Goal: Answer question/provide support: Share knowledge or assist other users

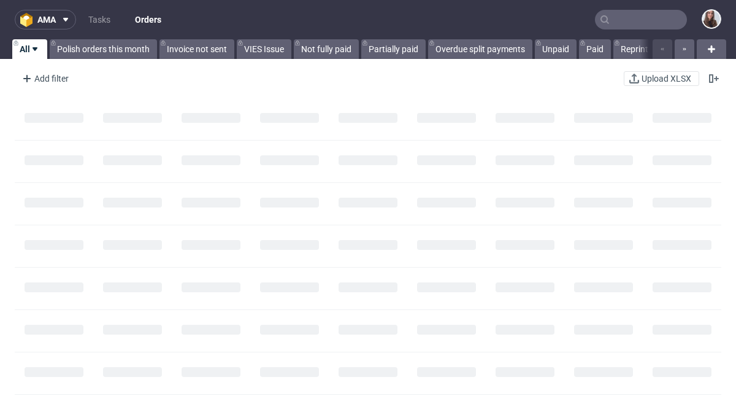
click at [621, 22] on input "text" at bounding box center [641, 20] width 92 height 20
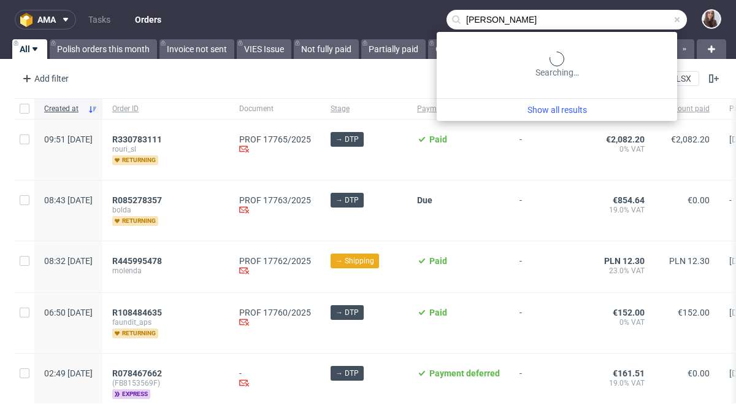
type input "hans neubert"
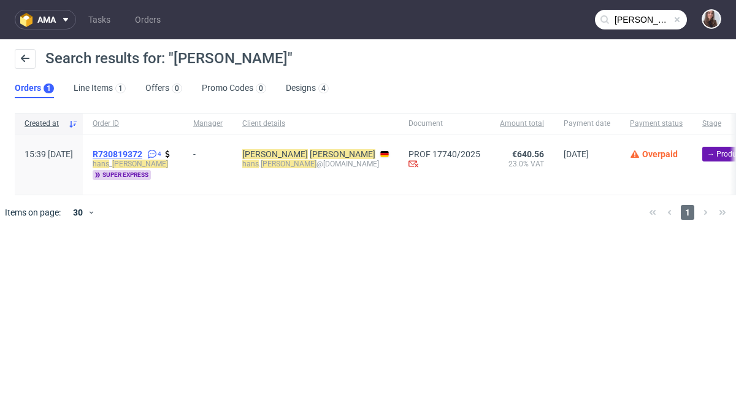
click at [142, 151] on span "R730819372" at bounding box center [118, 154] width 50 height 10
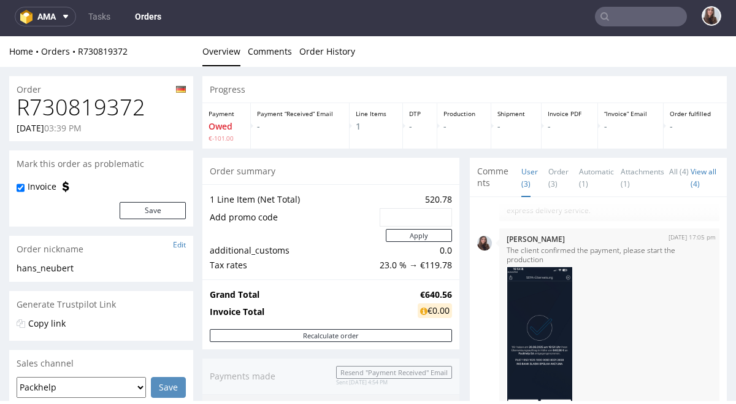
click at [623, 10] on input "text" at bounding box center [641, 17] width 92 height 20
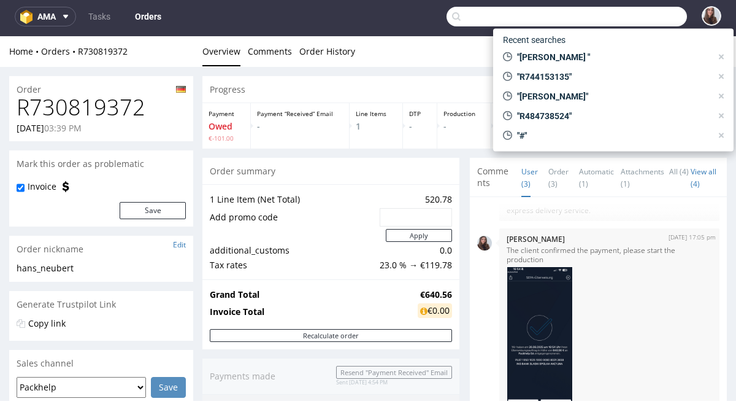
paste input "R230834815"
type input "R230834815"
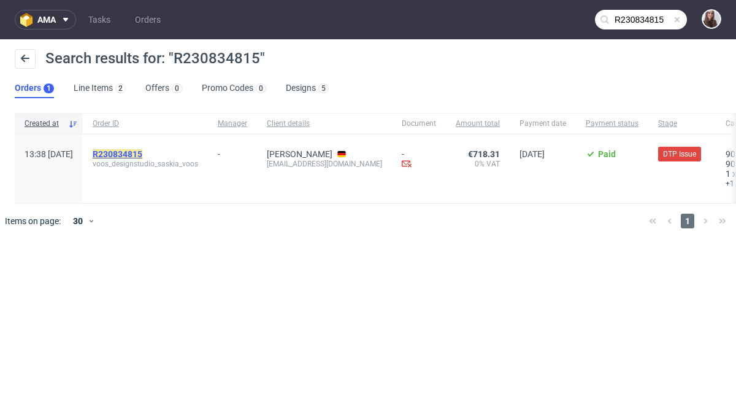
click at [142, 154] on mark "R230834815" at bounding box center [118, 154] width 50 height 10
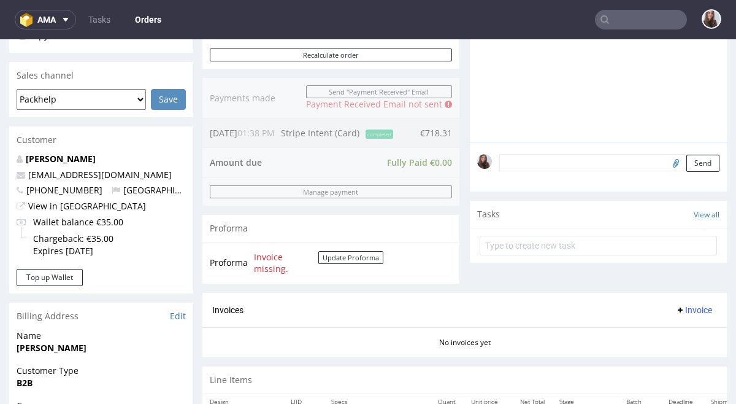
scroll to position [302, 0]
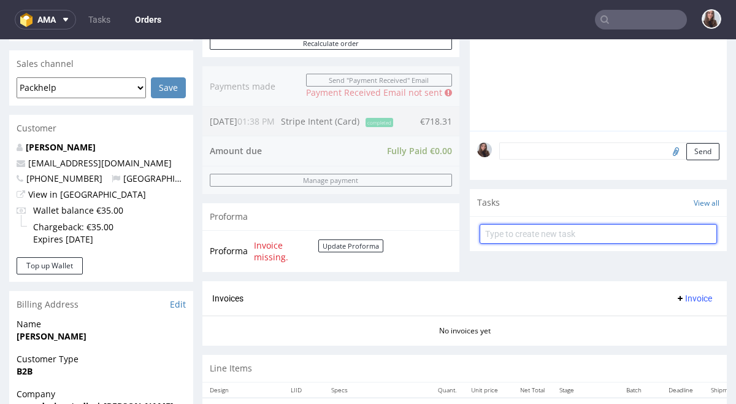
click at [632, 226] on input "text" at bounding box center [598, 234] width 237 height 20
type input "payment link"
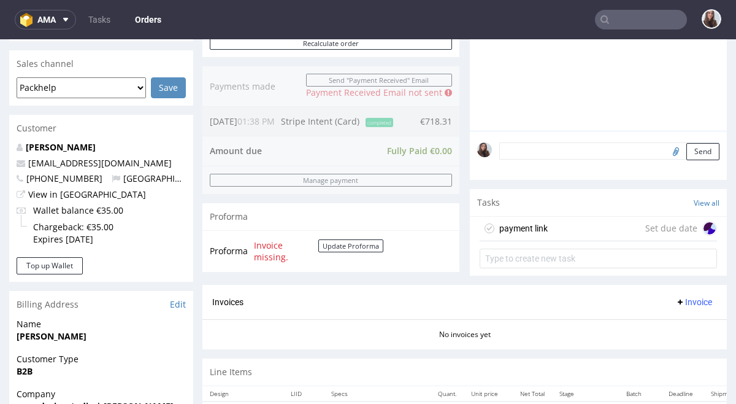
click at [613, 223] on div "payment link Set due date" at bounding box center [598, 229] width 237 height 25
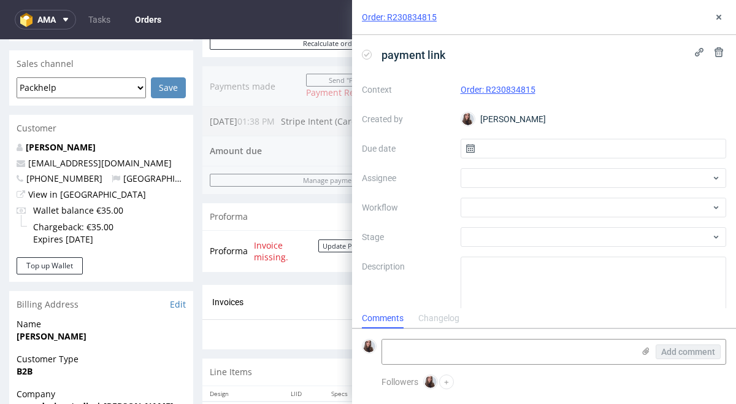
scroll to position [10, 0]
click at [531, 160] on div "Context Order: R230834815 Created by Sandra Beśka Due date Assignee Workflow St…" at bounding box center [544, 198] width 364 height 236
click at [518, 140] on input "text" at bounding box center [594, 149] width 266 height 20
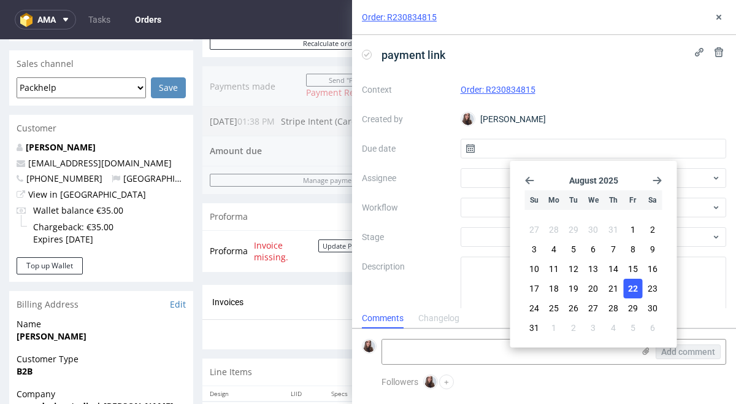
click at [631, 285] on span "22" at bounding box center [633, 288] width 10 height 12
type input "22/08/2025"
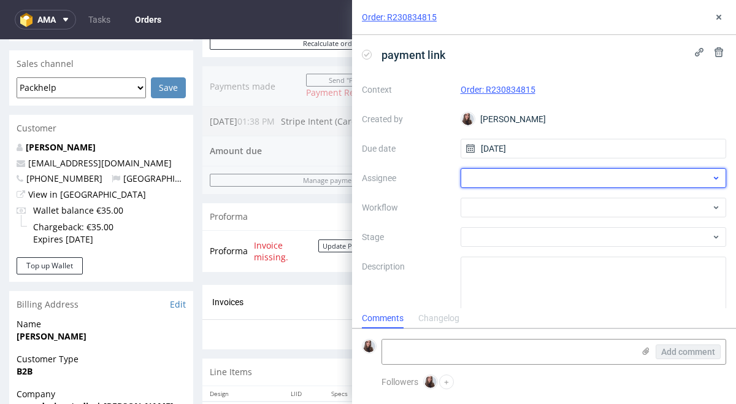
click at [531, 176] on div at bounding box center [594, 178] width 266 height 20
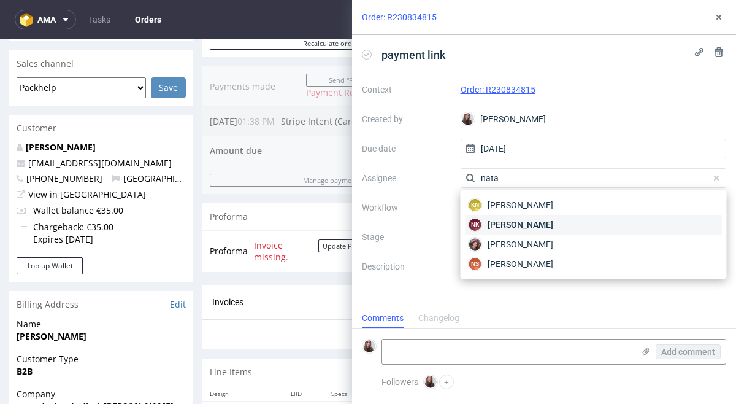
type input "nata"
click at [553, 225] on span "Natalia Kaczorowska" at bounding box center [521, 224] width 66 height 12
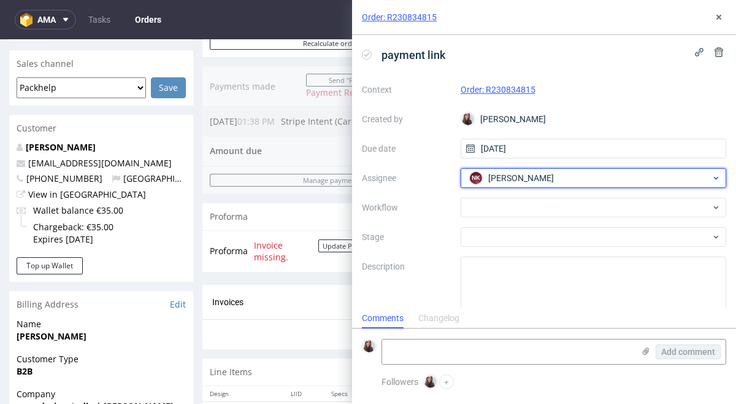
click at [578, 175] on div "NK Natalia Kaczorowska" at bounding box center [588, 178] width 245 height 20
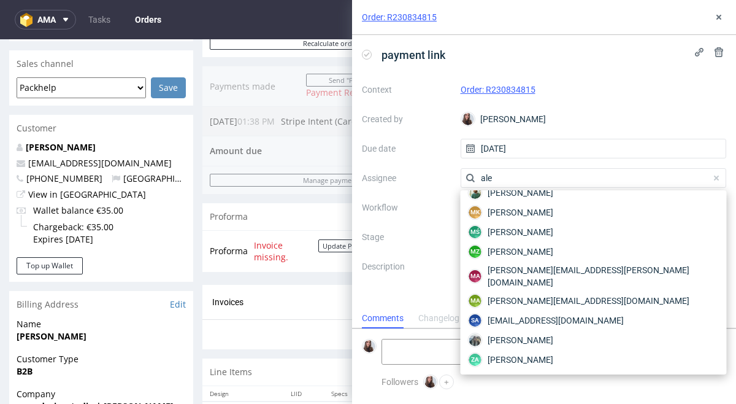
scroll to position [0, 0]
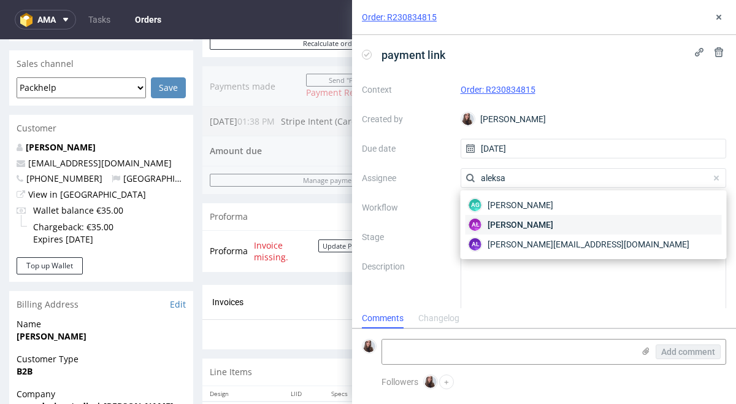
type input "aleksa"
click at [572, 220] on div "AŁ Aleksandra Łętowska" at bounding box center [594, 225] width 256 height 20
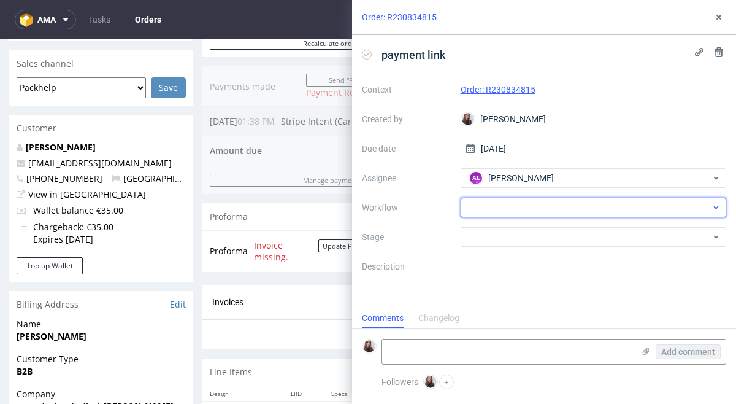
click at [526, 203] on div at bounding box center [594, 208] width 266 height 20
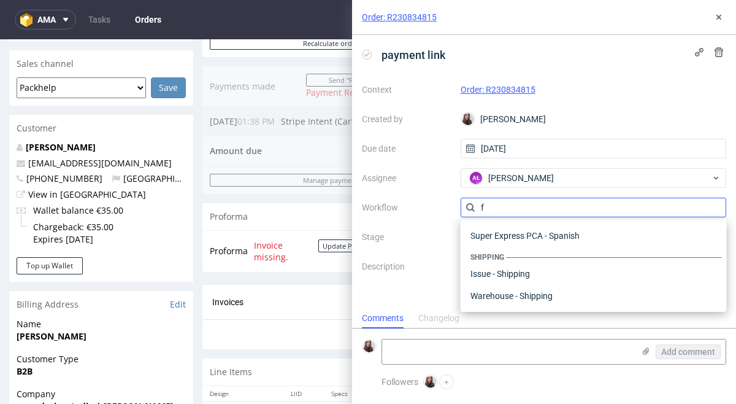
scroll to position [458, 0]
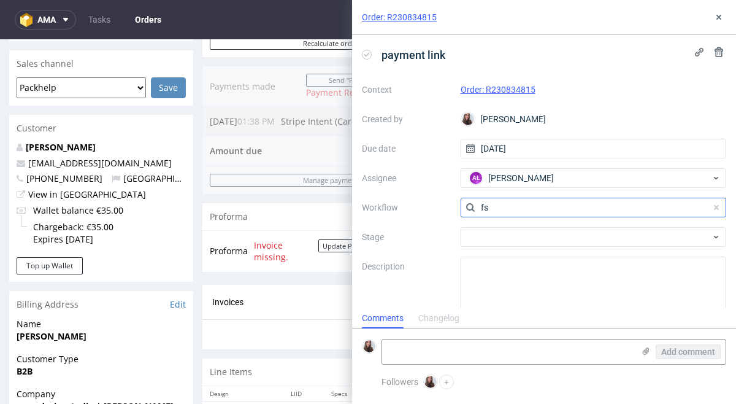
type input "f"
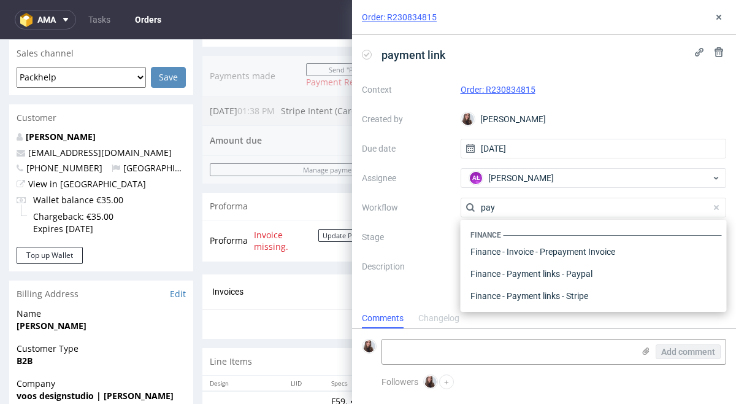
scroll to position [315, 0]
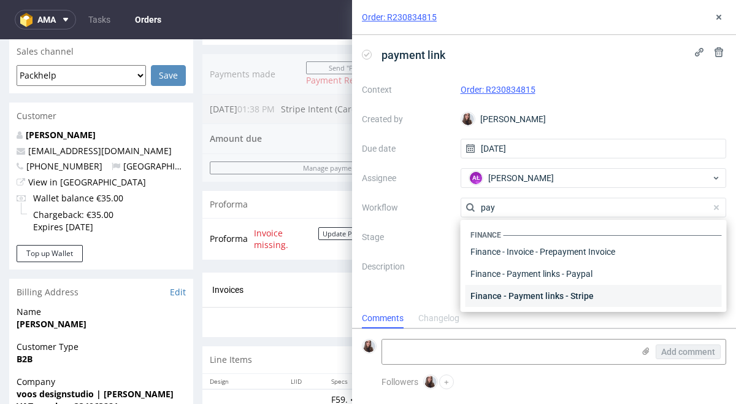
type input "pay"
click at [613, 293] on div "Finance - Payment links - Stripe" at bounding box center [594, 296] width 256 height 22
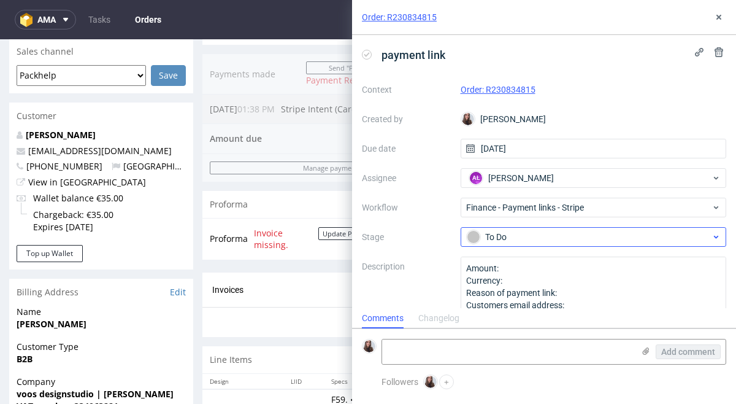
scroll to position [17, 0]
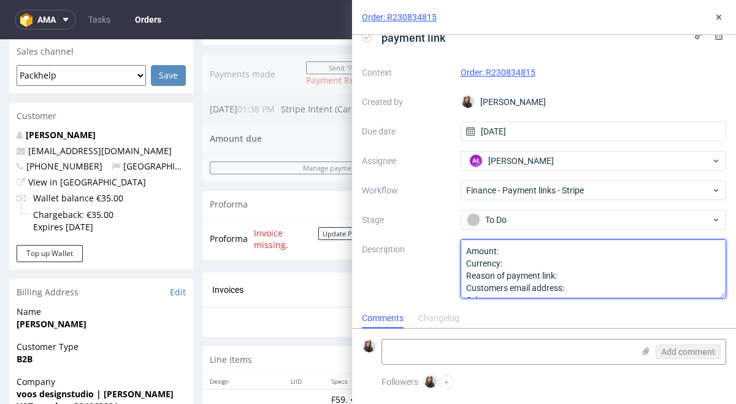
click at [520, 253] on textarea "Amount: Currency: Reason of payment link: Customers email address: Other:" at bounding box center [594, 268] width 266 height 59
click at [535, 265] on textarea "Amount: Currency: Reason of payment link: Customers email address: Other:" at bounding box center [594, 268] width 266 height 59
click at [584, 272] on textarea "Amount: Currency: Reason of payment link: Customers email address: Other:" at bounding box center [594, 268] width 266 height 59
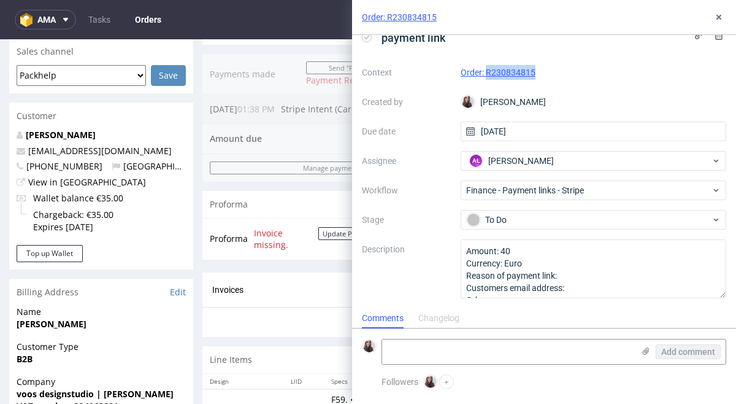
drag, startPoint x: 540, startPoint y: 70, endPoint x: 486, endPoint y: 67, distance: 54.1
click at [486, 67] on div "Order: R230834815" at bounding box center [594, 72] width 266 height 15
copy link "R230834815"
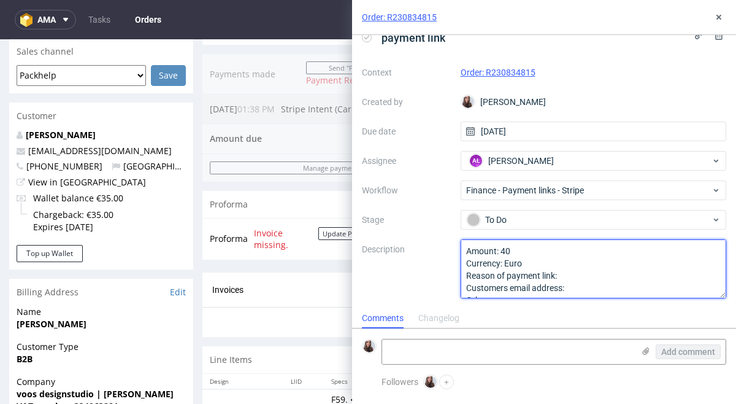
click at [577, 274] on textarea "Amount: 40 Currency: Euro Reason of payment link: Customers email address: Othe…" at bounding box center [594, 268] width 266 height 59
paste textarea "The client had FSC logo in the files."
click at [615, 271] on textarea "Amount: 40 Currency: Euro Reason of payment link: Customers email address: Othe…" at bounding box center [594, 268] width 266 height 59
click at [652, 271] on textarea "Amount: 40 Currency: Euro Reason of payment link: Customers email address: Othe…" at bounding box center [594, 268] width 266 height 59
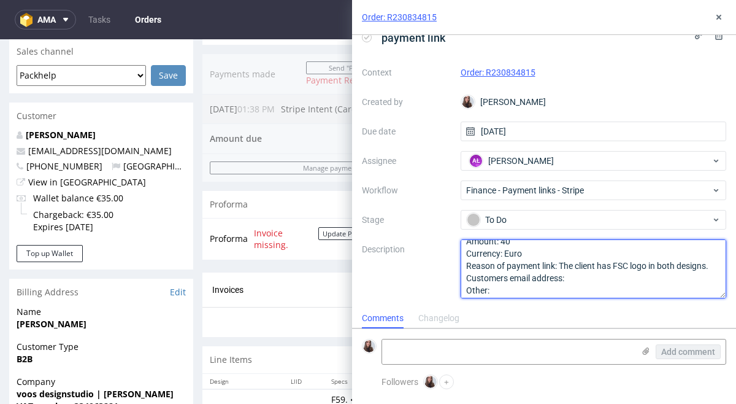
scroll to position [13, 0]
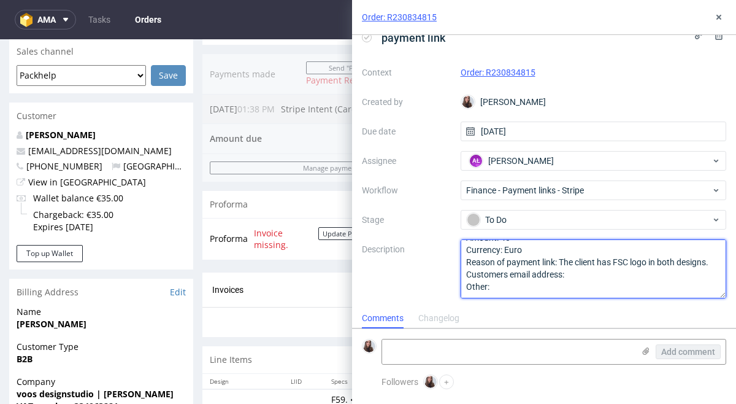
click at [581, 279] on textarea "Amount: 40 Currency: Euro Reason of payment link: The client has FSC logo in bo…" at bounding box center [594, 268] width 266 height 59
paste textarea "saskia@voos-designstudio.de"
type textarea "Amount: 40 Currency: Euro Reason of payment link: The client has FSC logo in bo…"
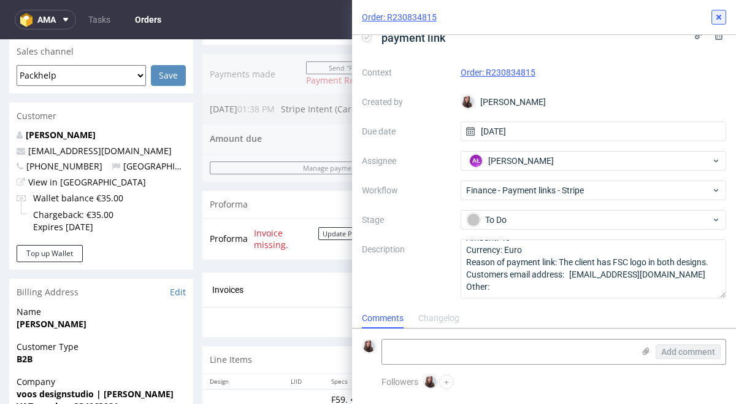
click at [718, 19] on icon at bounding box center [719, 17] width 10 height 10
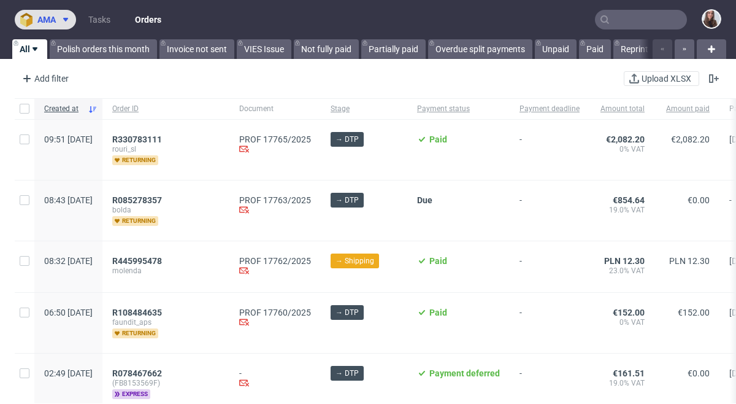
click at [41, 20] on span "ama" at bounding box center [46, 19] width 18 height 9
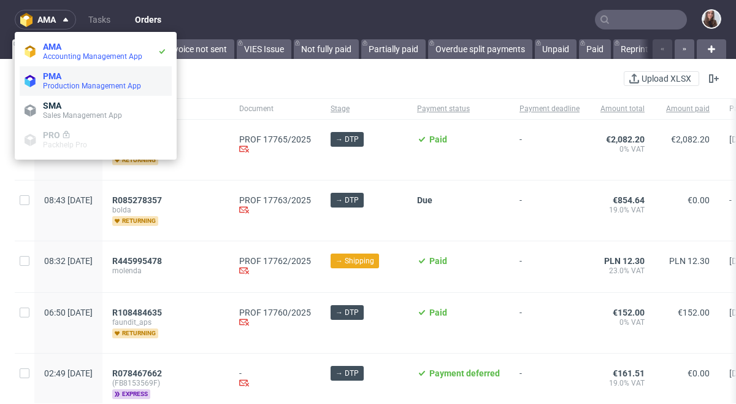
click at [80, 80] on span "PMA" at bounding box center [105, 76] width 124 height 10
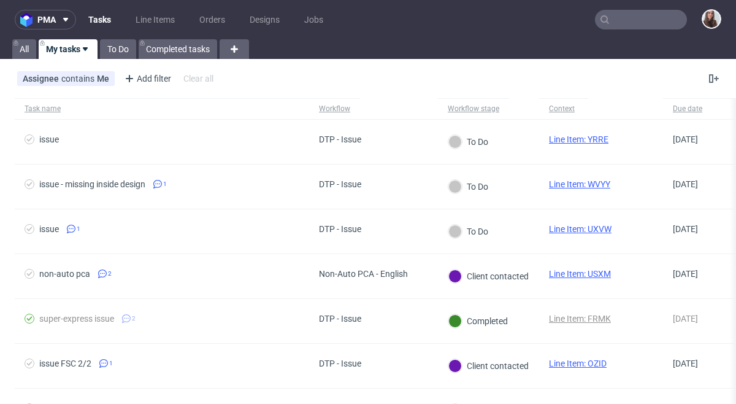
click at [616, 20] on input "text" at bounding box center [641, 20] width 92 height 20
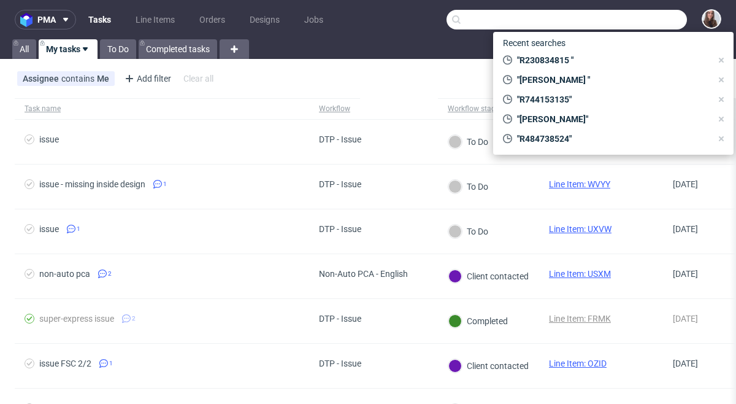
paste input "R230834815"
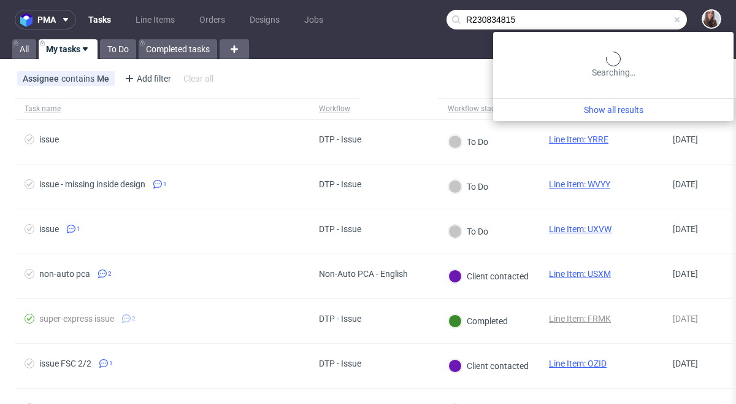
type input "R230834815"
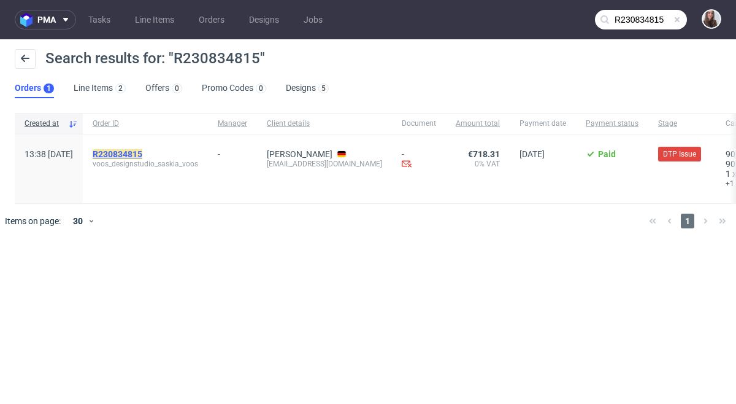
click at [142, 151] on mark "R230834815" at bounding box center [118, 154] width 50 height 10
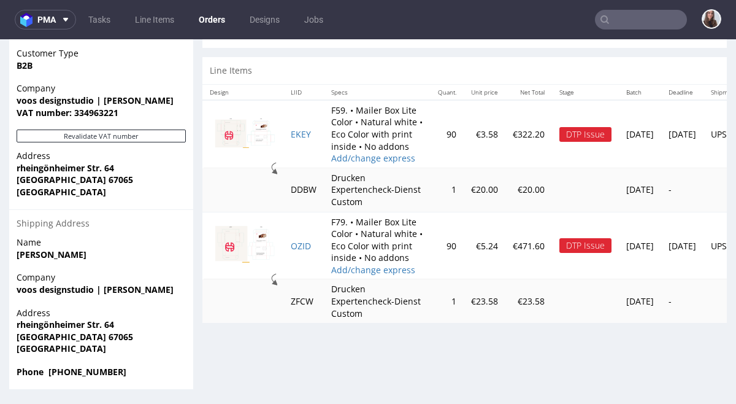
scroll to position [3, 0]
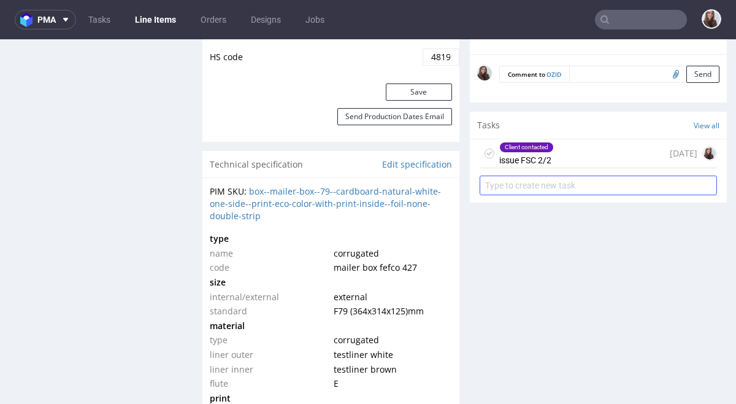
scroll to position [817, 0]
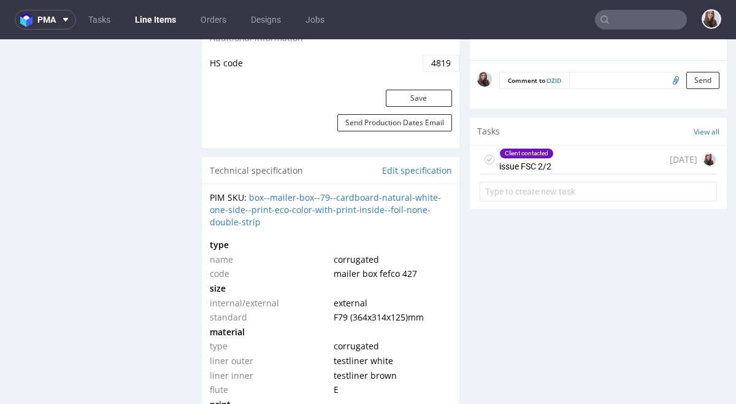
click at [587, 166] on div "Client contacted issue FSC 2/2 3 days ago" at bounding box center [598, 159] width 237 height 29
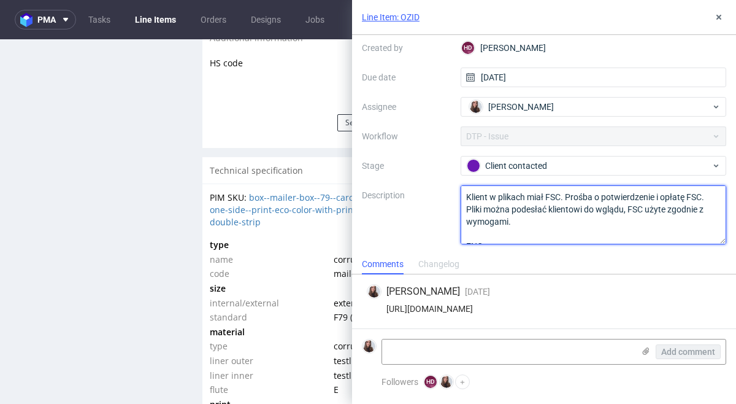
drag, startPoint x: 465, startPoint y: 186, endPoint x: 561, endPoint y: 184, distance: 96.3
click at [561, 185] on textarea "Klient w plikach miał FSC. Prośba o potwierdzenie i opłatę FSC. Pliki można pod…" at bounding box center [594, 214] width 266 height 59
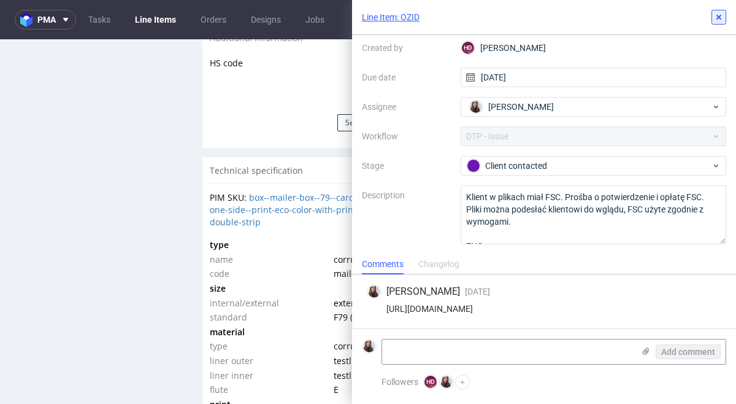
click at [715, 19] on icon at bounding box center [719, 17] width 10 height 10
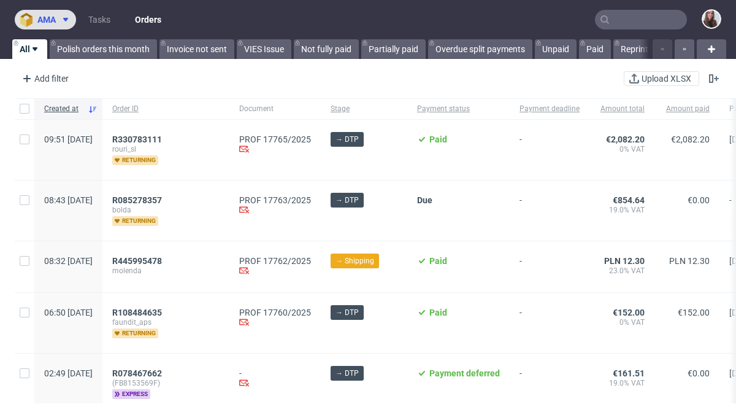
click at [52, 17] on span "ama" at bounding box center [46, 19] width 18 height 9
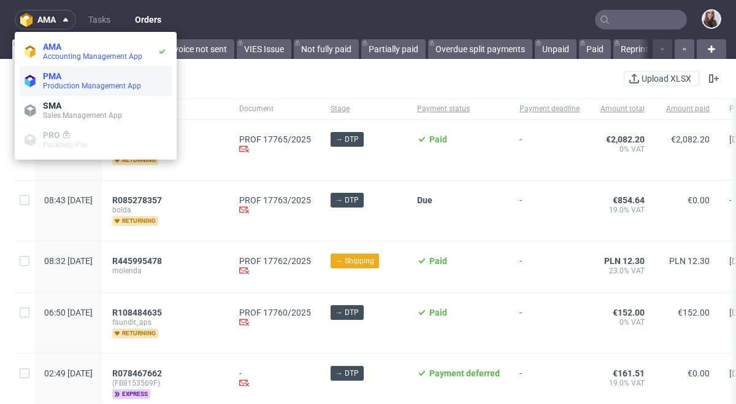
click at [74, 82] on span "Production Management App" at bounding box center [92, 86] width 98 height 9
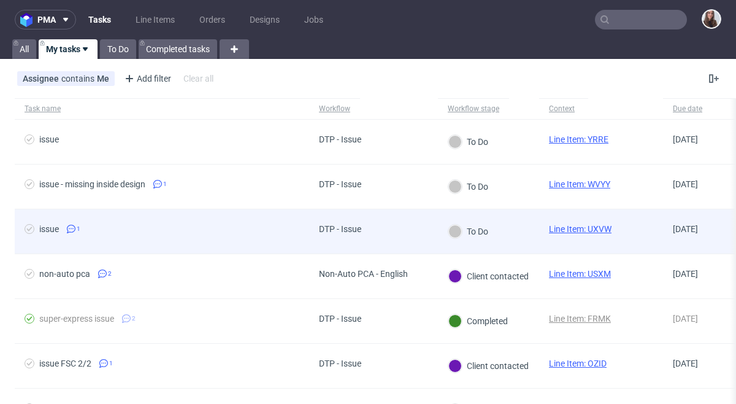
click at [251, 226] on span "issue 1" at bounding box center [162, 231] width 275 height 15
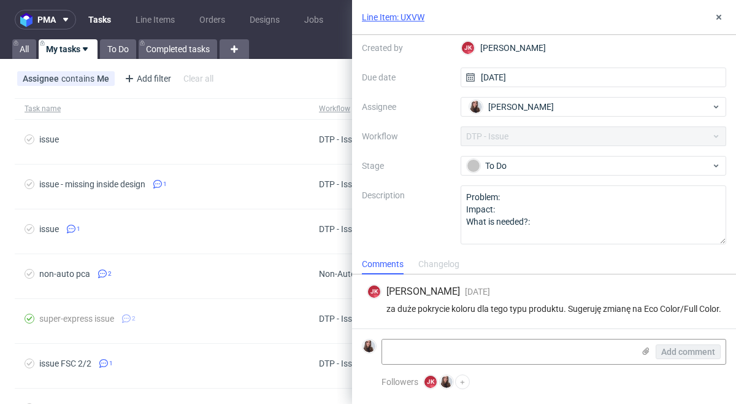
scroll to position [81, 0]
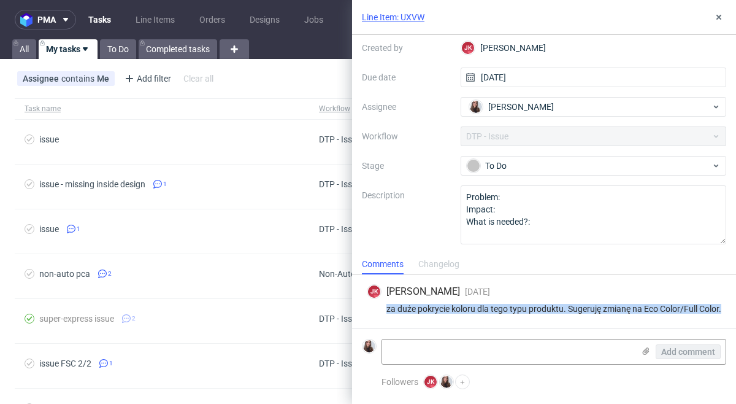
drag, startPoint x: 426, startPoint y: 307, endPoint x: 385, endPoint y: 298, distance: 41.5
click at [385, 304] on div "za duże pokrycie koloru dla tego typu produktu. Sugeruję zmianę na Eco Color/Fu…" at bounding box center [544, 309] width 355 height 10
copy div "za duże pokrycie koloru dla tego typu produktu. Sugeruję zmianę na Eco Color/Fu…"
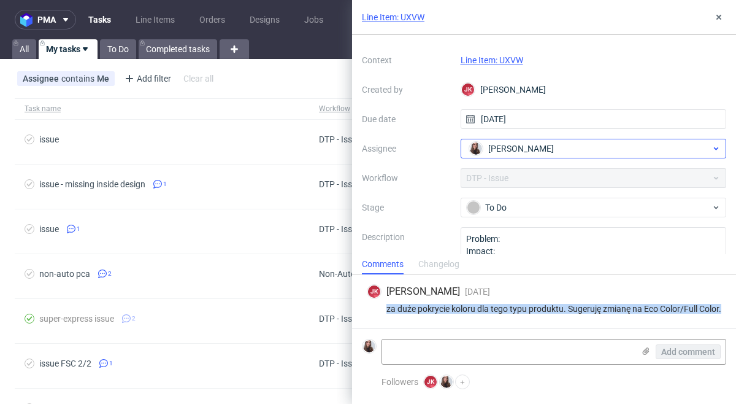
scroll to position [0, 0]
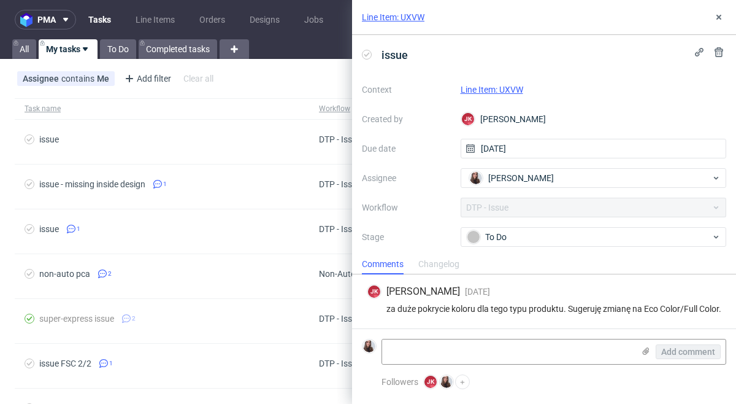
click at [496, 83] on div "Line Item: UXVW" at bounding box center [594, 89] width 266 height 15
click at [497, 86] on link "Line Item: UXVW" at bounding box center [492, 90] width 63 height 10
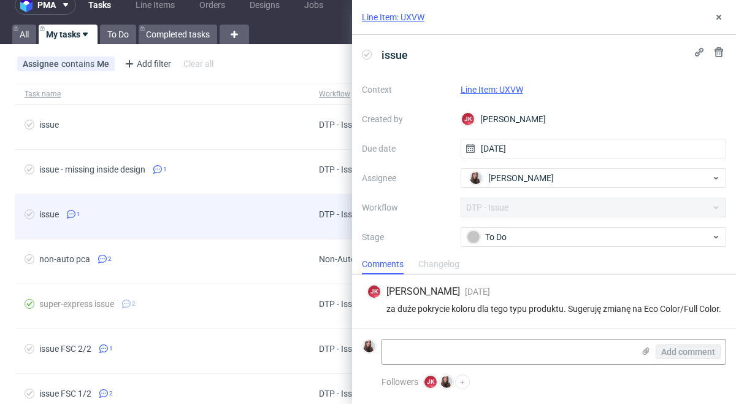
scroll to position [17, 0]
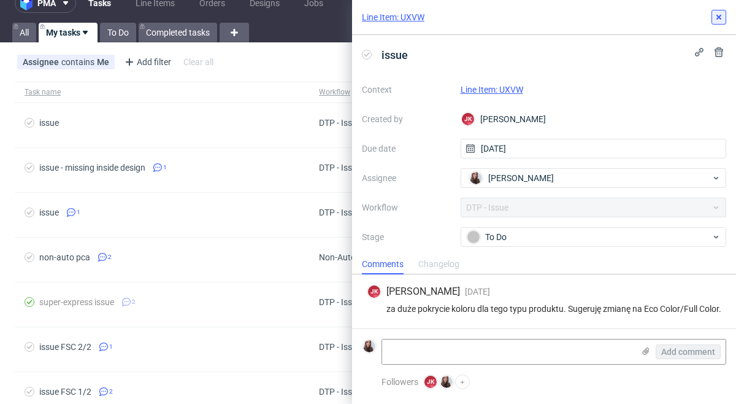
click at [719, 15] on icon at bounding box center [719, 17] width 10 height 10
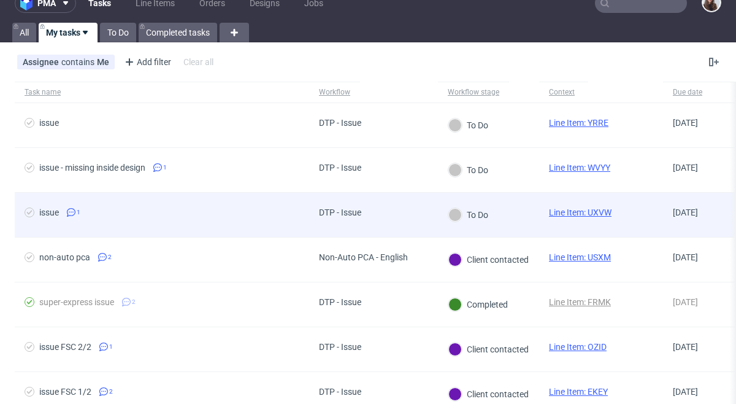
click at [237, 204] on div "issue 1" at bounding box center [162, 215] width 294 height 44
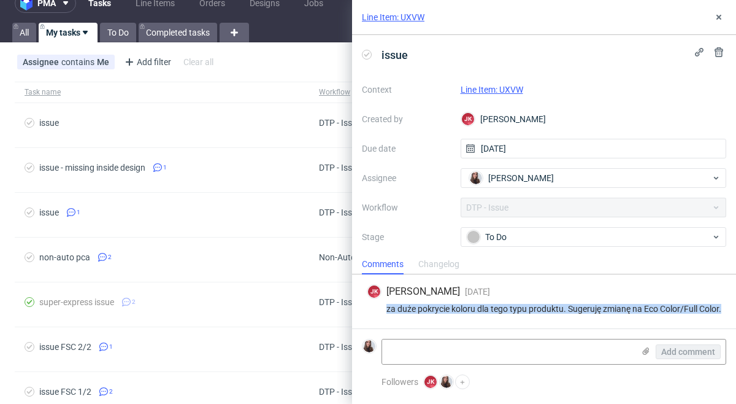
drag, startPoint x: 423, startPoint y: 305, endPoint x: 378, endPoint y: 298, distance: 45.4
click at [378, 304] on div "za duże pokrycie koloru dla tego typu produktu. Sugeruję zmianę na Eco Color/Fu…" at bounding box center [544, 309] width 355 height 10
copy div "za duże pokrycie koloru dla tego typu produktu. Sugeruję zmianę na Eco Color/Fu…"
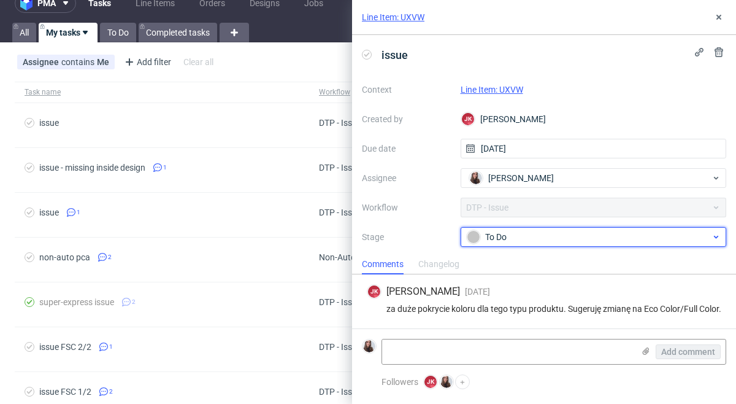
click at [559, 239] on div "To Do" at bounding box center [589, 236] width 244 height 13
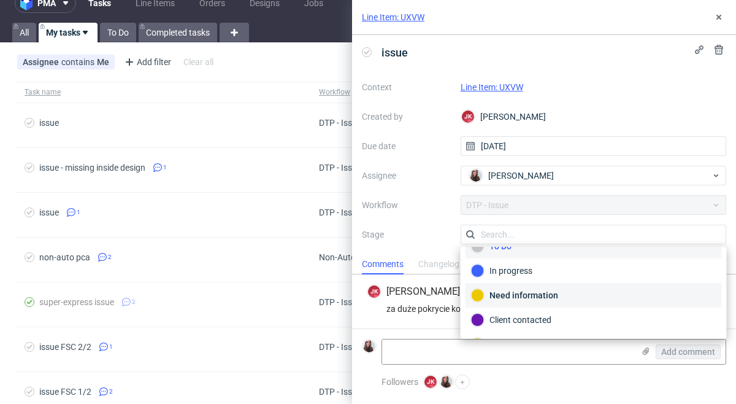
scroll to position [27, 0]
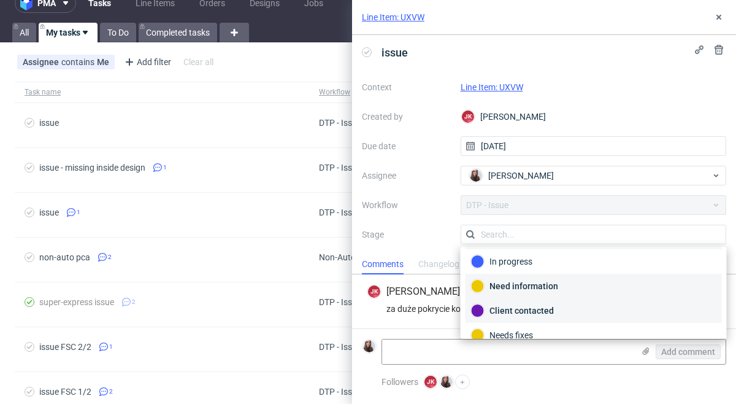
click at [526, 307] on div "Client contacted" at bounding box center [593, 310] width 245 height 13
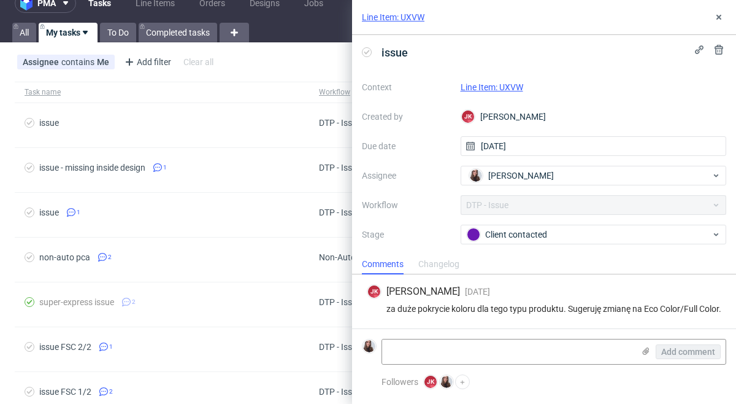
click at [404, 365] on form "Add comment" at bounding box center [544, 351] width 384 height 46
click at [402, 352] on textarea at bounding box center [508, 351] width 252 height 25
paste textarea "https://app-eu1.hubspot.com/contacts/25600958/record/0-5/211335531715/?interact…"
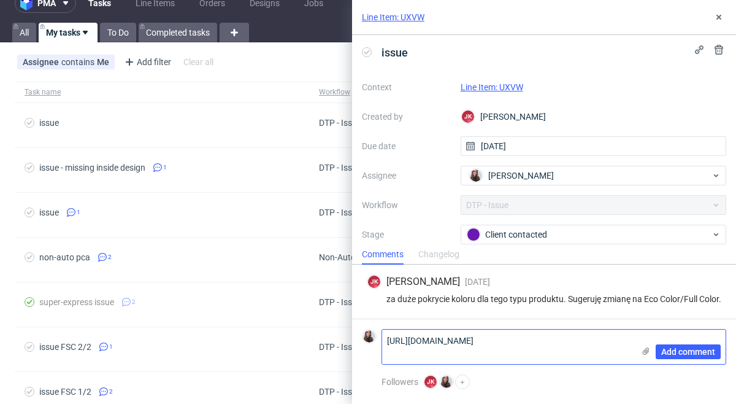
scroll to position [0, 0]
type textarea "https://app-eu1.hubspot.com/contacts/25600958/record/0-5/211335531715/?interact…"
click at [693, 350] on span "Add comment" at bounding box center [688, 351] width 54 height 9
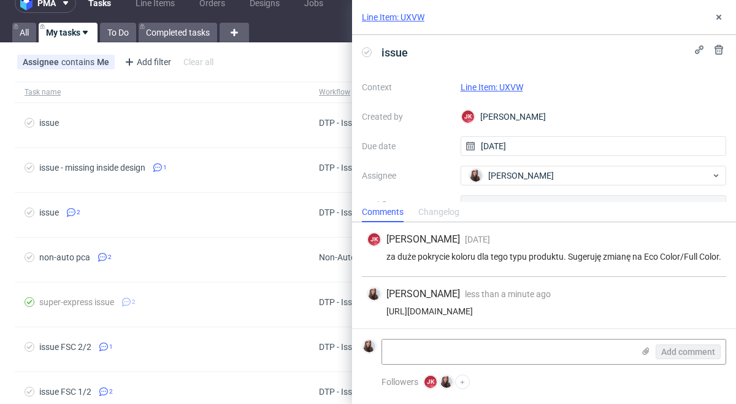
scroll to position [22, 0]
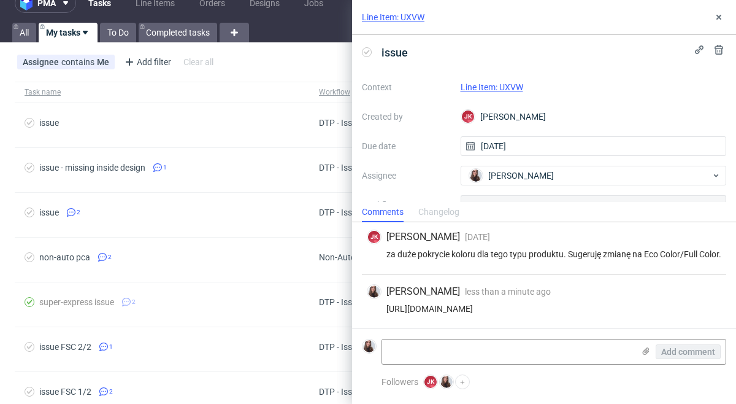
click at [495, 87] on link "Line Item: UXVW" at bounding box center [492, 87] width 63 height 10
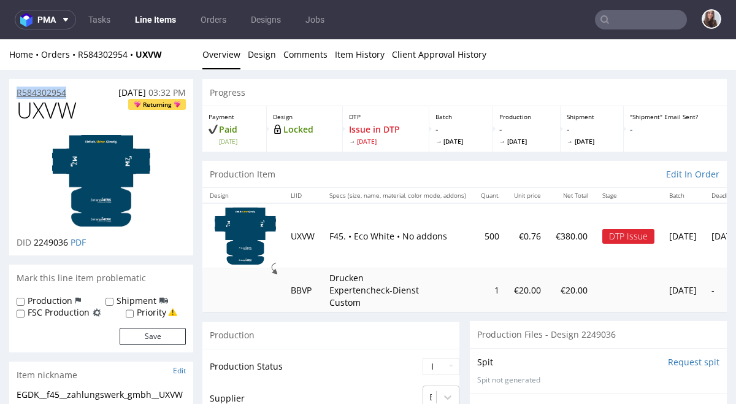
drag, startPoint x: 74, startPoint y: 89, endPoint x: 18, endPoint y: 90, distance: 55.2
click at [18, 90] on div "R584302954 13.08.2025 03:32 PM" at bounding box center [101, 89] width 184 height 20
copy p "R584302954"
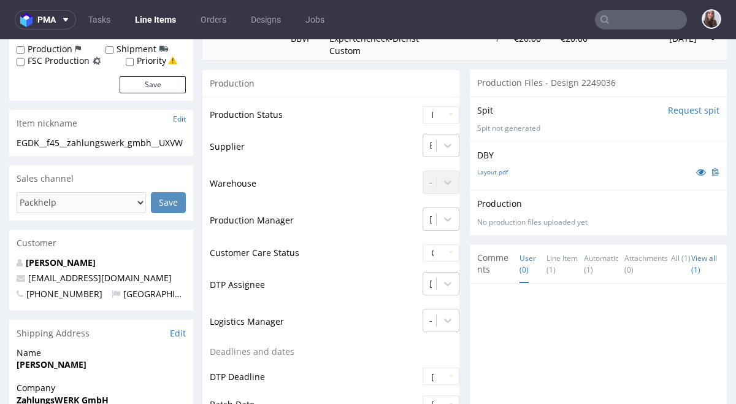
scroll to position [248, 0]
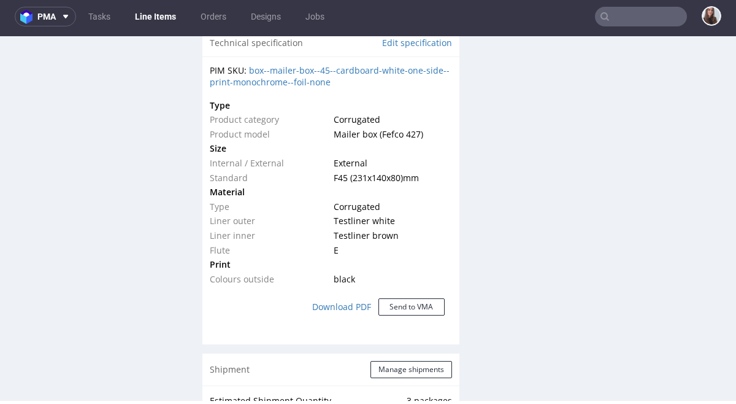
scroll to position [963, 0]
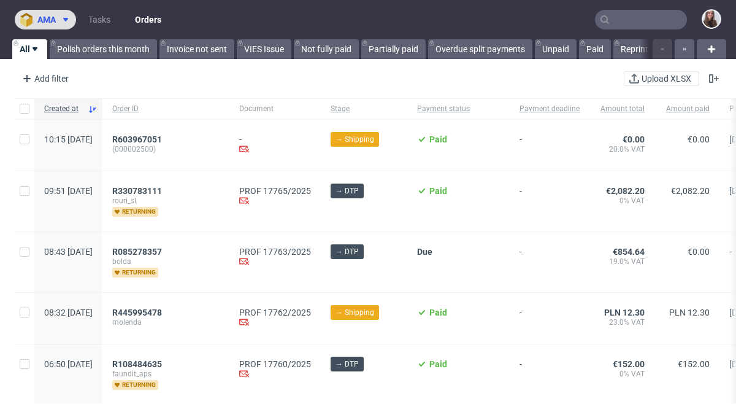
click at [69, 17] on icon at bounding box center [66, 20] width 10 height 10
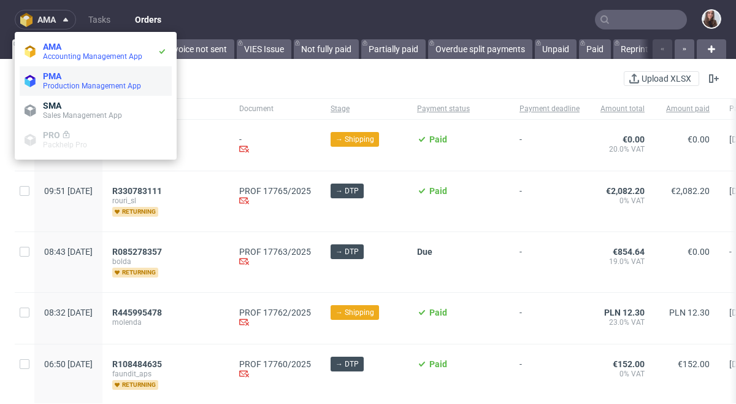
click at [74, 78] on span "PMA" at bounding box center [105, 76] width 124 height 10
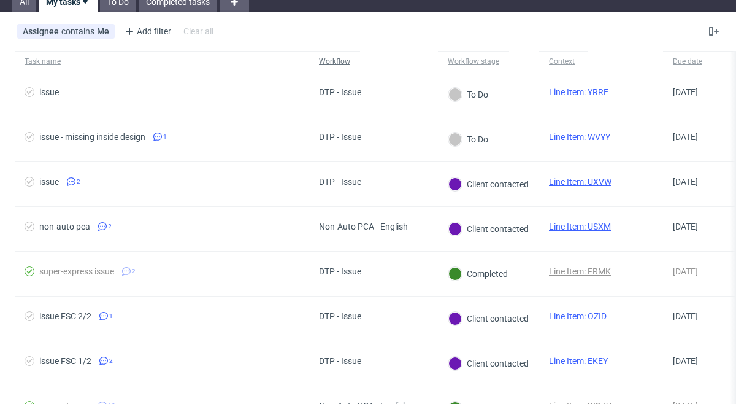
scroll to position [48, 0]
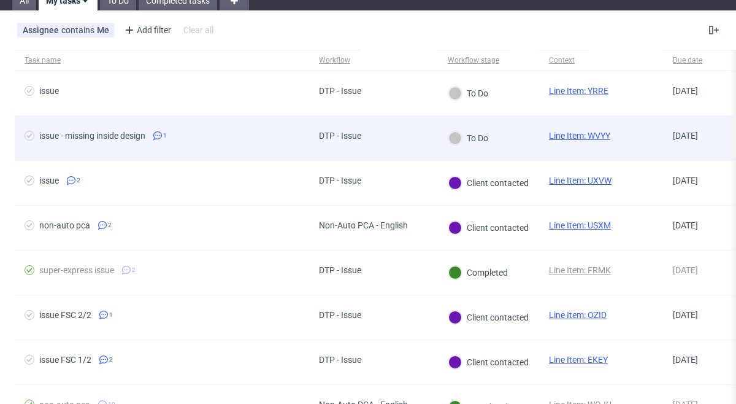
click at [255, 137] on span "issue - missing inside design 1" at bounding box center [162, 138] width 275 height 15
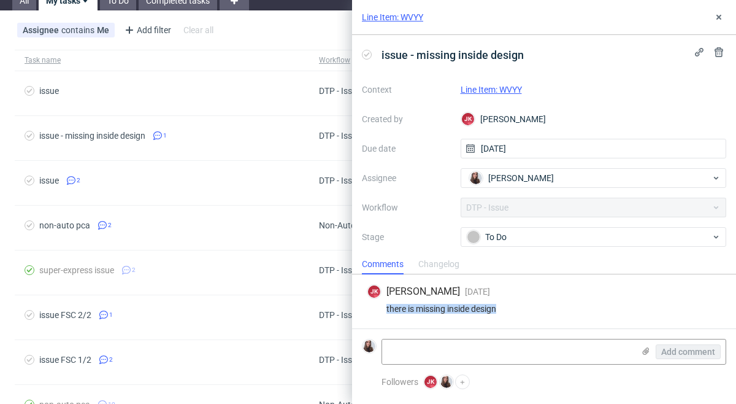
drag, startPoint x: 510, startPoint y: 305, endPoint x: 383, endPoint y: 310, distance: 126.5
click at [383, 310] on div "there is missing inside design" at bounding box center [544, 309] width 355 height 10
copy div "there is missing inside design"
click at [502, 88] on link "Line Item: WVYY" at bounding box center [491, 90] width 61 height 10
click at [416, 16] on link "Line Item: WVYY" at bounding box center [392, 17] width 61 height 12
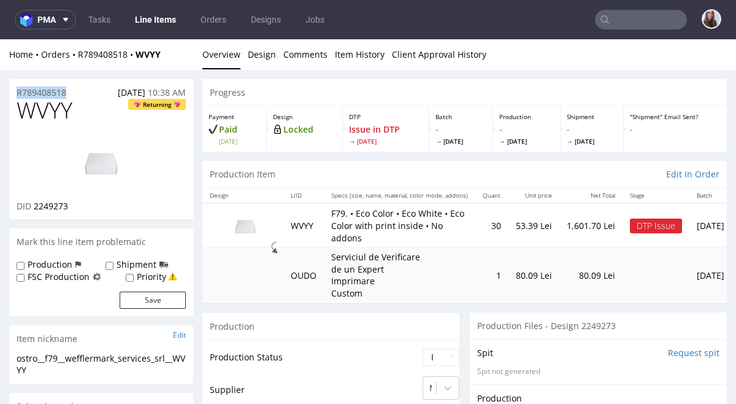
drag, startPoint x: 71, startPoint y: 92, endPoint x: 4, endPoint y: 91, distance: 66.3
copy p "R789408518"
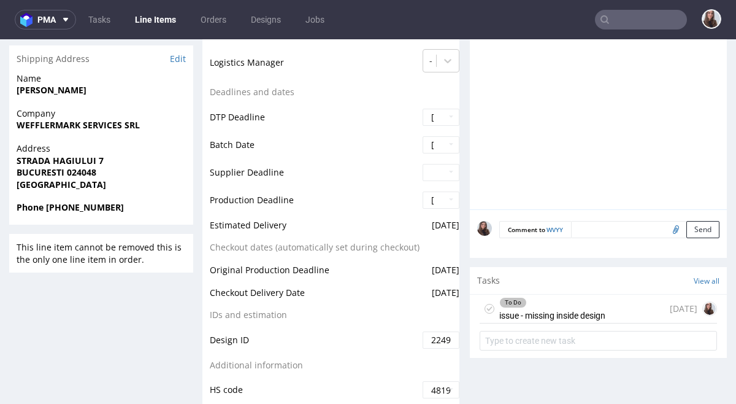
scroll to position [538, 0]
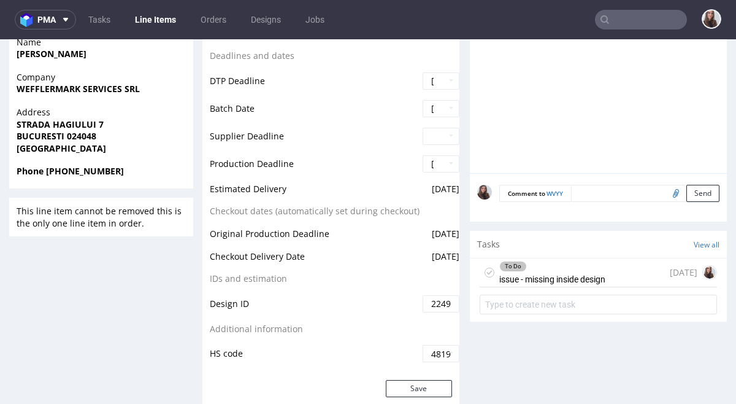
click at [543, 267] on div "To Do" at bounding box center [552, 266] width 105 height 10
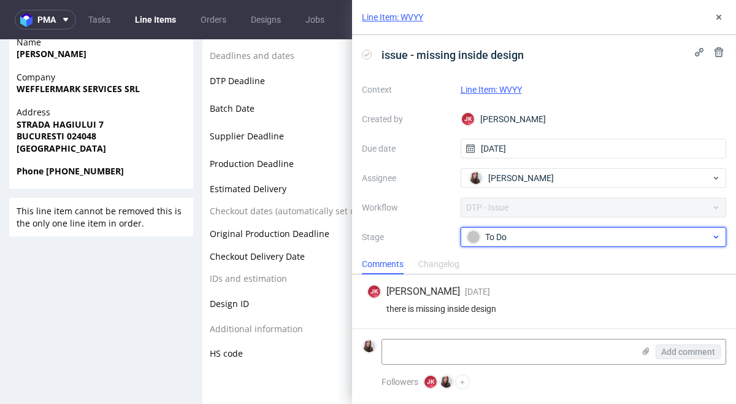
click at [517, 237] on div "To Do" at bounding box center [589, 236] width 244 height 13
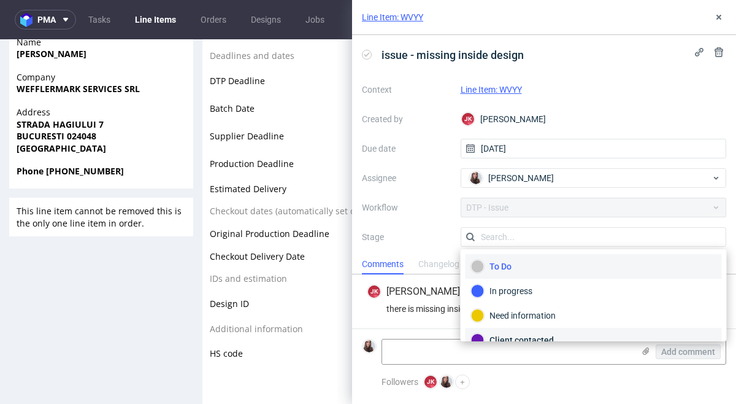
click at [523, 332] on div "Client contacted" at bounding box center [594, 340] width 256 height 25
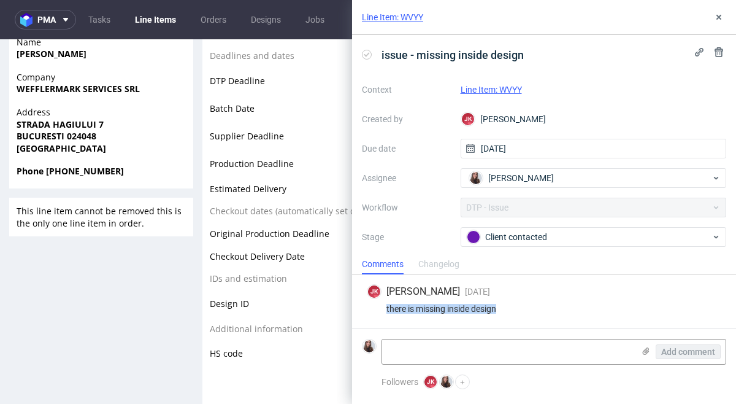
drag, startPoint x: 500, startPoint y: 311, endPoint x: 376, endPoint y: 308, distance: 124.0
click at [376, 308] on div "there is missing inside design" at bounding box center [544, 309] width 355 height 10
copy div "there is missing inside design"
click at [502, 90] on link "Line Item: WVYY" at bounding box center [491, 90] width 61 height 10
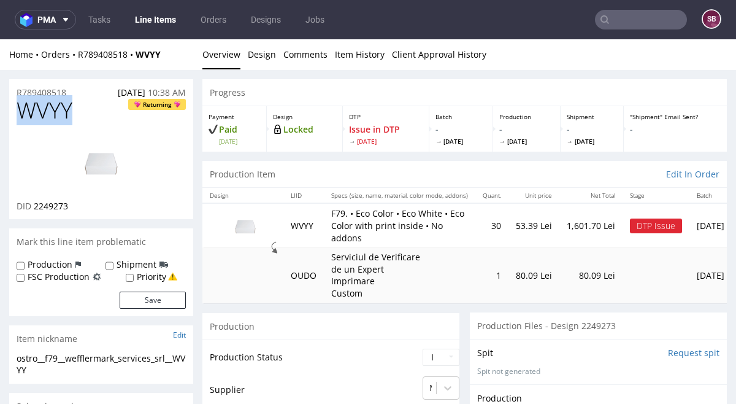
drag, startPoint x: 86, startPoint y: 112, endPoint x: 7, endPoint y: 111, distance: 79.7
copy span "WVYY"
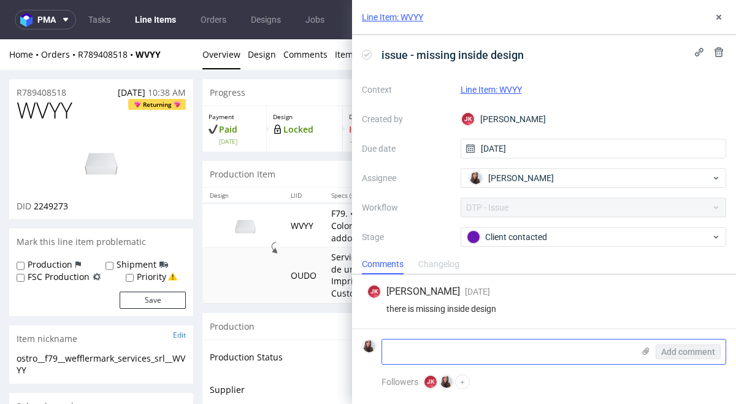
click at [465, 350] on textarea at bounding box center [508, 351] width 252 height 25
paste textarea "https://app-eu1.hubspot.com/contacts/25600958/record/0-5/211335533807/"
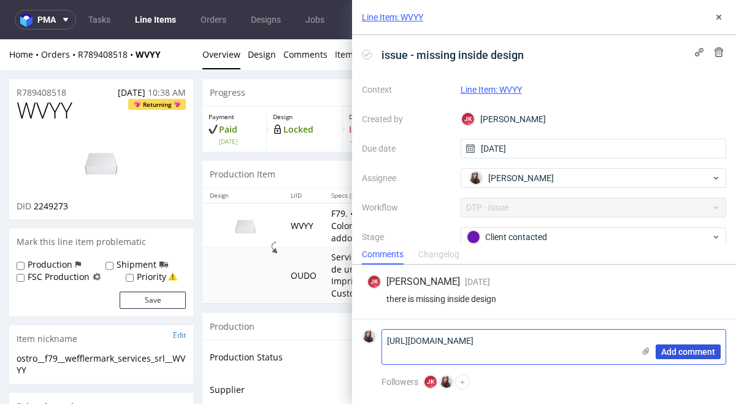
type textarea "https://app-eu1.hubspot.com/contacts/25600958/record/0-5/211335533807/"
click at [685, 355] on span "Add comment" at bounding box center [688, 351] width 54 height 9
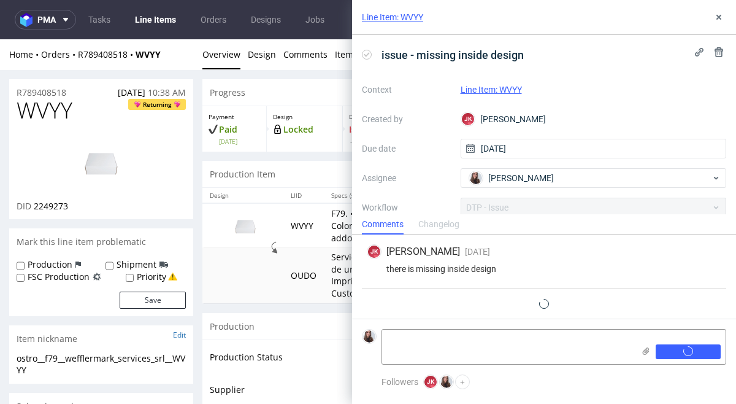
scroll to position [2, 0]
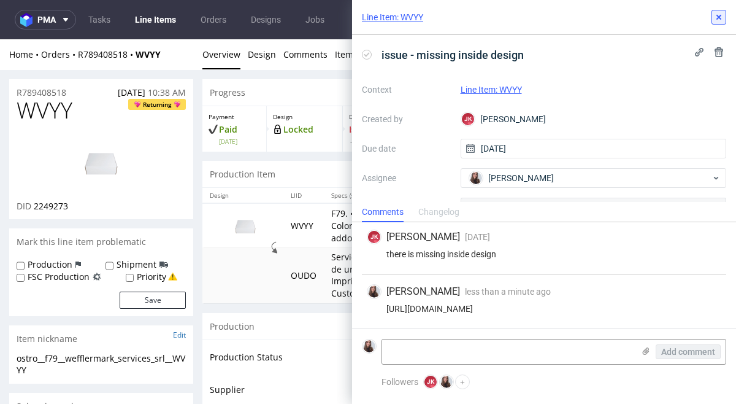
click at [714, 22] on button at bounding box center [719, 17] width 15 height 15
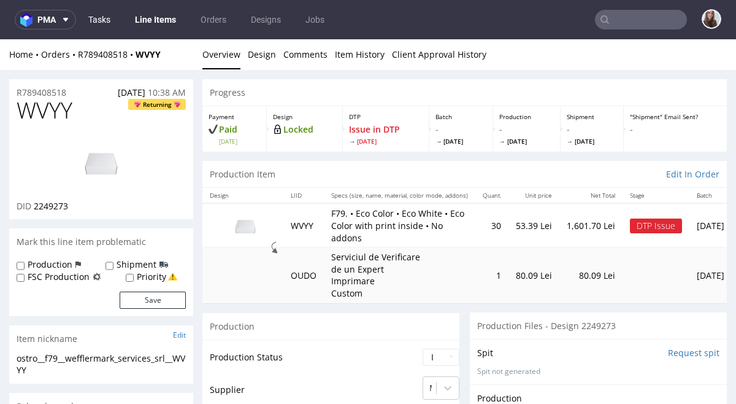
click at [105, 17] on link "Tasks" at bounding box center [99, 20] width 37 height 20
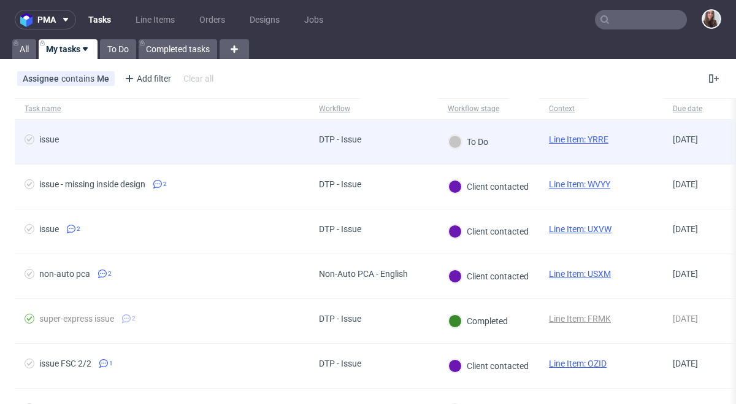
click at [321, 139] on div "DTP - Issue" at bounding box center [340, 139] width 42 height 10
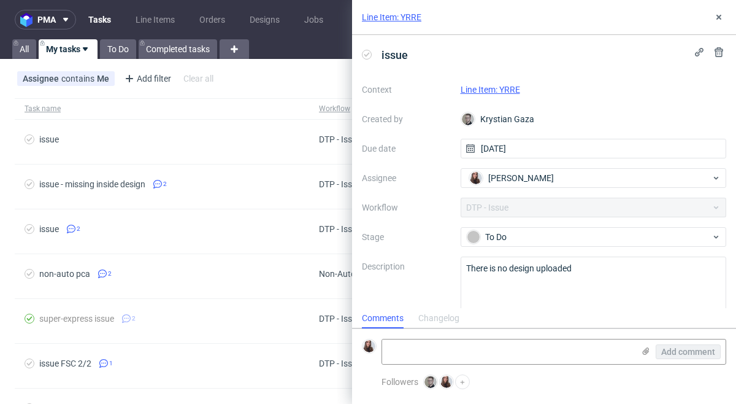
click at [508, 93] on link "Line Item: YRRE" at bounding box center [491, 90] width 60 height 10
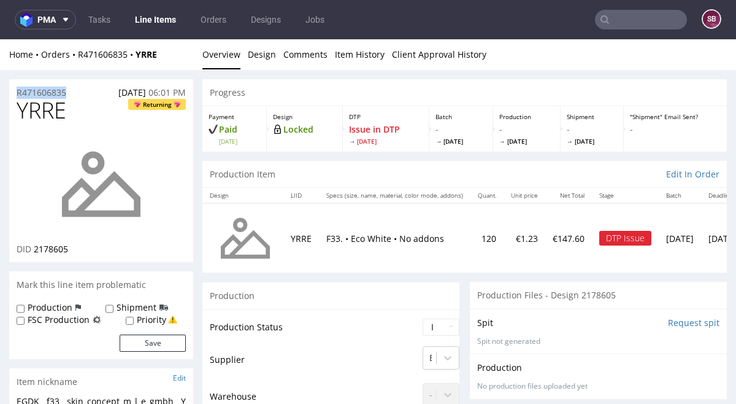
drag, startPoint x: 68, startPoint y: 94, endPoint x: 10, endPoint y: 93, distance: 57.7
click at [10, 93] on div "R471606835 [DATE] 06:01 PM" at bounding box center [101, 89] width 184 height 20
copy p "R471606835"
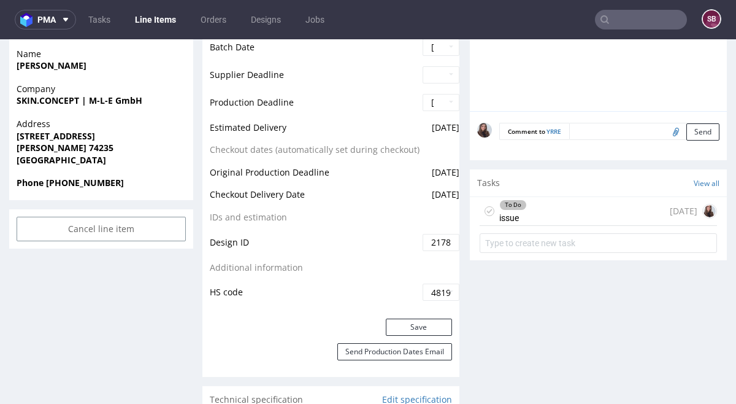
scroll to position [571, 0]
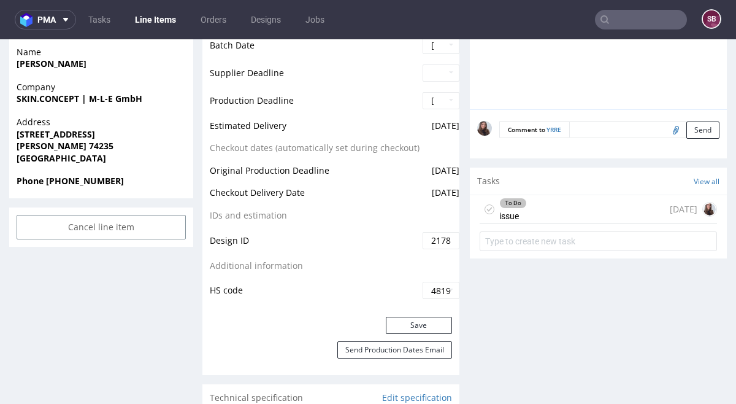
click at [532, 214] on div "To Do issue [DATE]" at bounding box center [598, 209] width 237 height 29
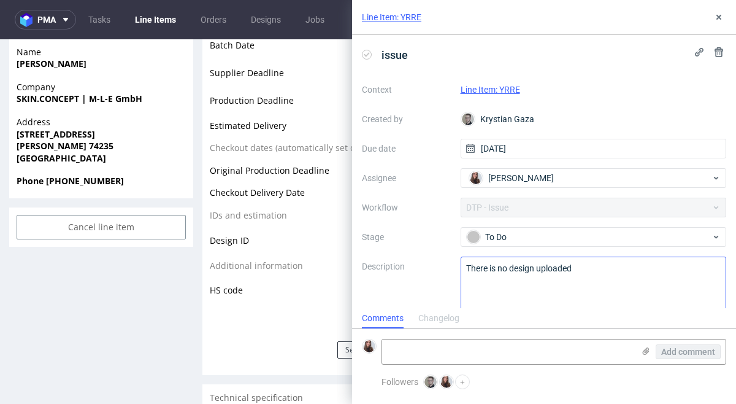
scroll to position [10, 0]
click at [482, 345] on textarea at bounding box center [508, 351] width 252 height 25
paste textarea "[URL][DOMAIN_NAME]"
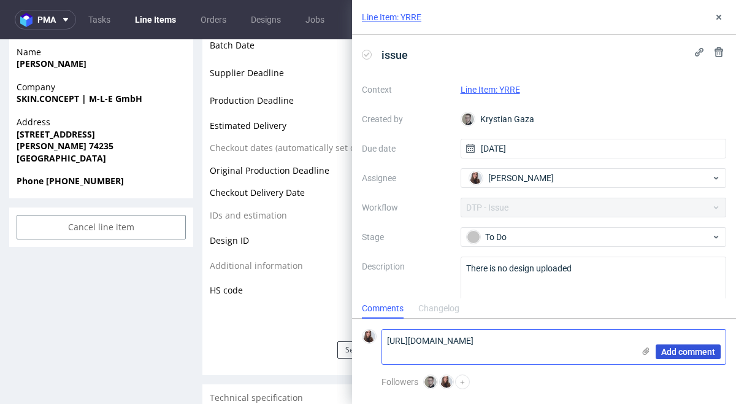
type textarea "[URL][DOMAIN_NAME]"
click at [682, 351] on span "Add comment" at bounding box center [688, 351] width 54 height 9
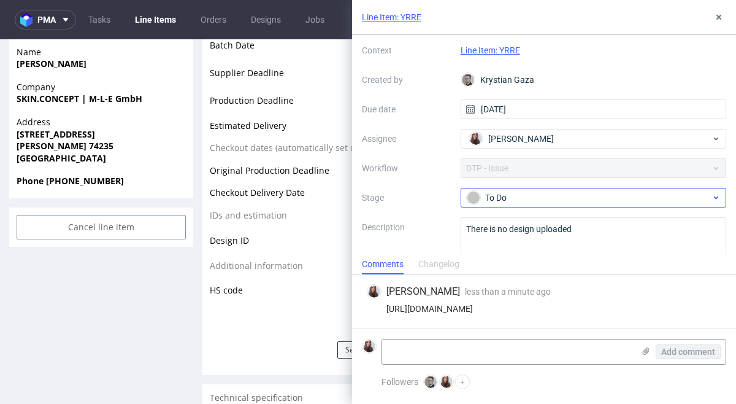
scroll to position [40, 0]
click at [556, 199] on div "To Do" at bounding box center [589, 196] width 244 height 13
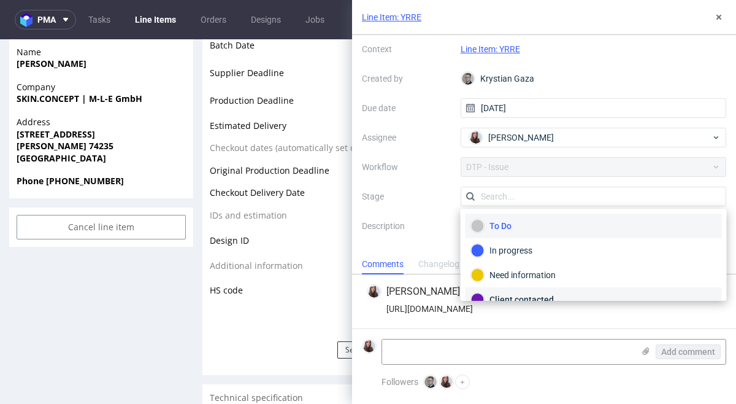
click at [520, 294] on div "Client contacted" at bounding box center [593, 299] width 245 height 13
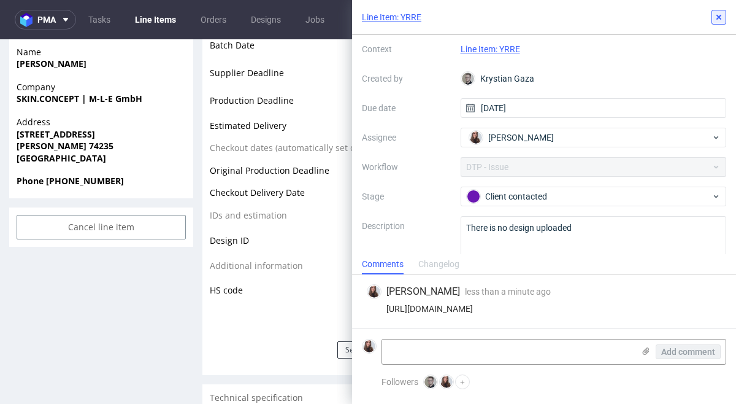
click at [722, 20] on icon at bounding box center [719, 17] width 10 height 10
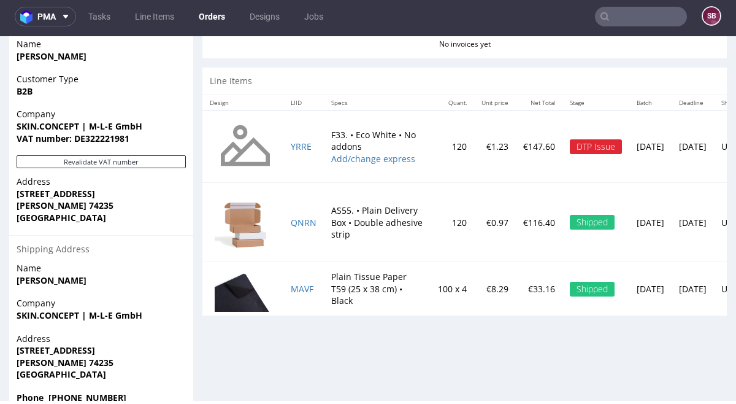
scroll to position [583, 0]
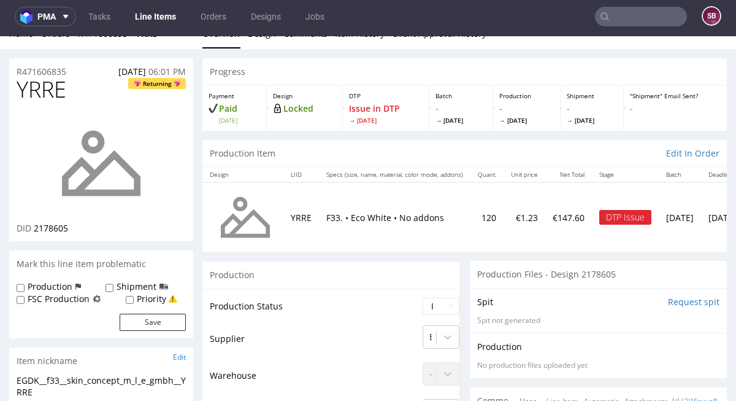
scroll to position [23, 0]
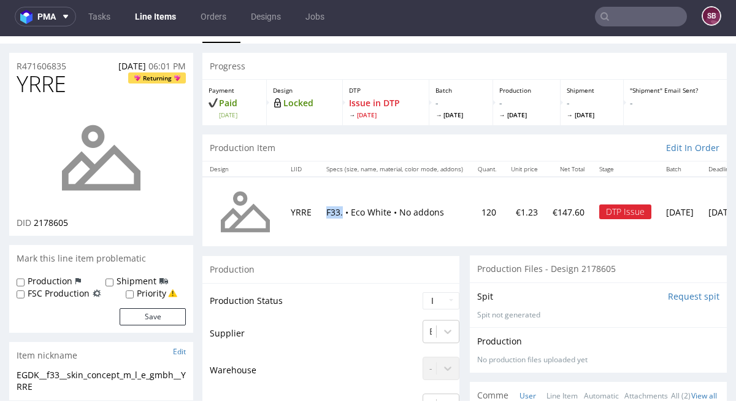
drag, startPoint x: 345, startPoint y: 212, endPoint x: 328, endPoint y: 212, distance: 17.2
click at [328, 212] on p "F33. • Eco White • No addons" at bounding box center [394, 212] width 137 height 12
copy p "F33."
drag, startPoint x: 75, startPoint y: 86, endPoint x: 21, endPoint y: 85, distance: 54.0
click at [21, 85] on h1 "YRRE Returning" at bounding box center [101, 84] width 169 height 25
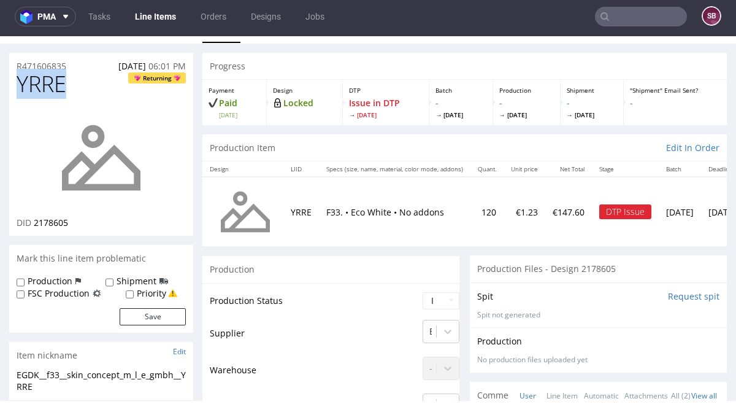
copy span "YRRE"
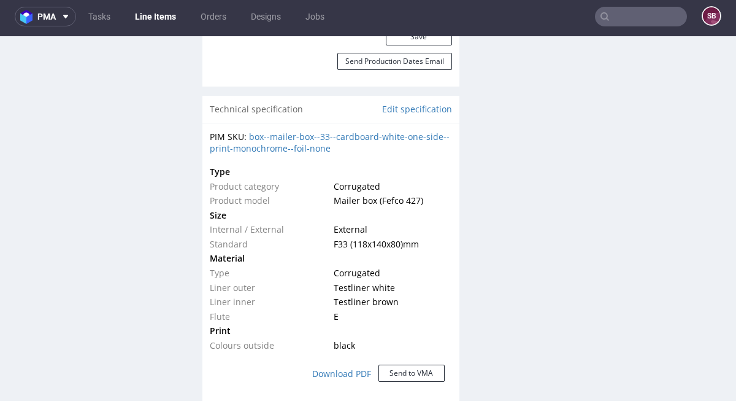
scroll to position [859, 0]
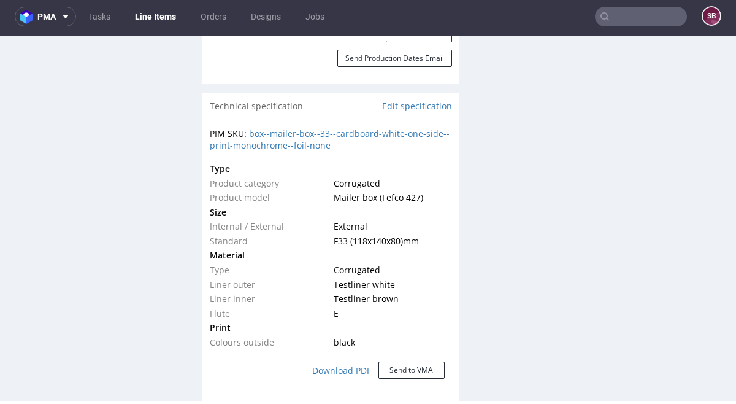
drag, startPoint x: 331, startPoint y: 236, endPoint x: 431, endPoint y: 234, distance: 100.0
click at [431, 234] on td "F33 (118x140x80) mm" at bounding box center [391, 241] width 121 height 15
drag, startPoint x: 426, startPoint y: 240, endPoint x: 331, endPoint y: 239, distance: 95.1
click at [331, 239] on td "F33 (118x140x80) mm" at bounding box center [391, 241] width 121 height 15
copy span "F33 (118x140x80) mm"
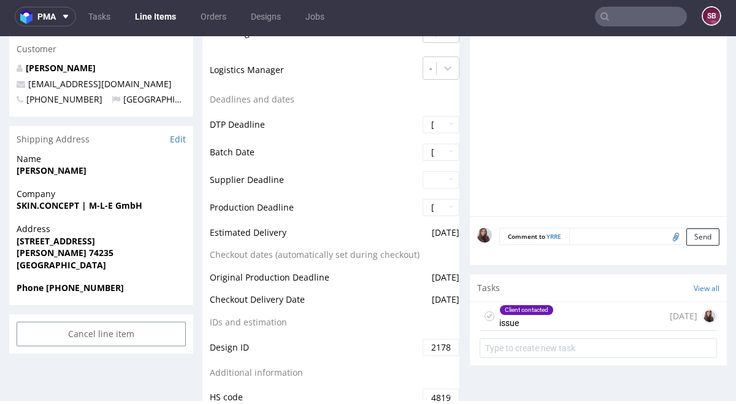
scroll to position [494, 0]
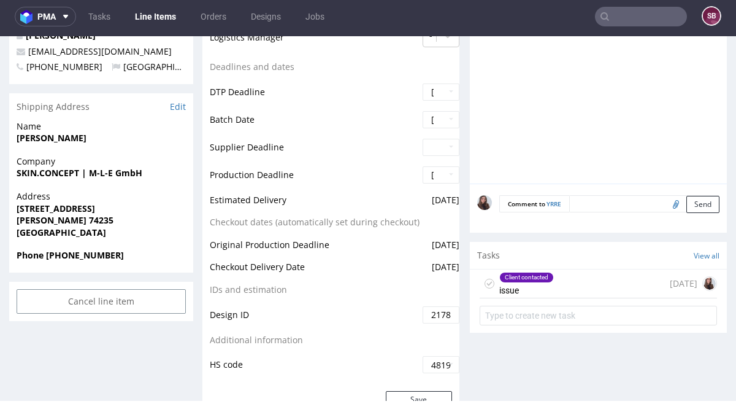
click at [517, 269] on div "Client contacted issue" at bounding box center [526, 283] width 55 height 28
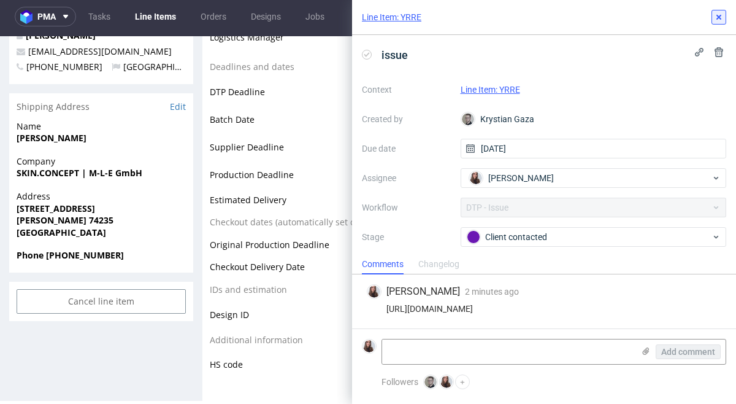
click at [716, 20] on icon at bounding box center [719, 17] width 10 height 10
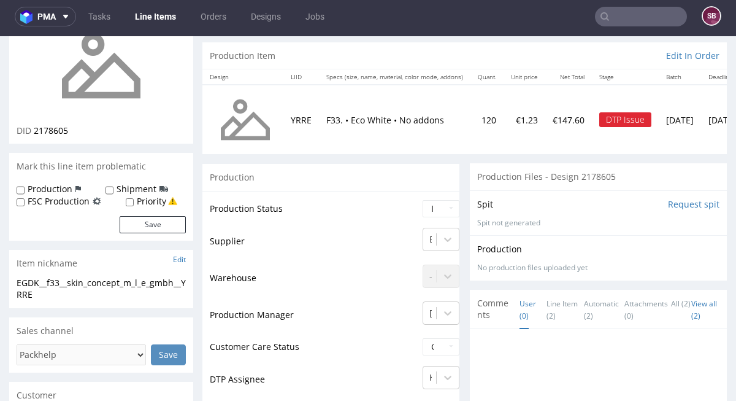
scroll to position [78, 0]
